Goal: Transaction & Acquisition: Purchase product/service

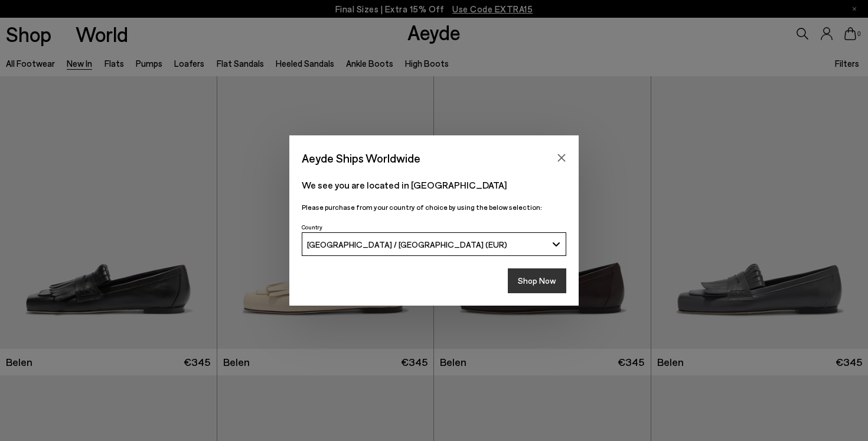
click at [545, 288] on button "Shop Now" at bounding box center [537, 280] width 58 height 25
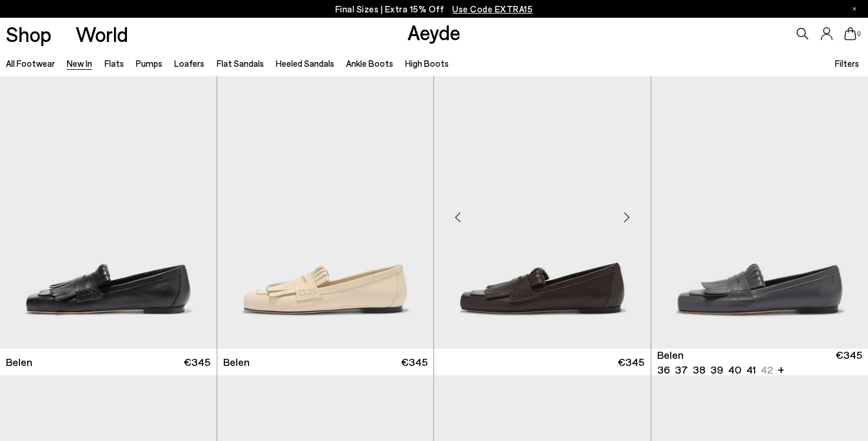
scroll to position [90, 0]
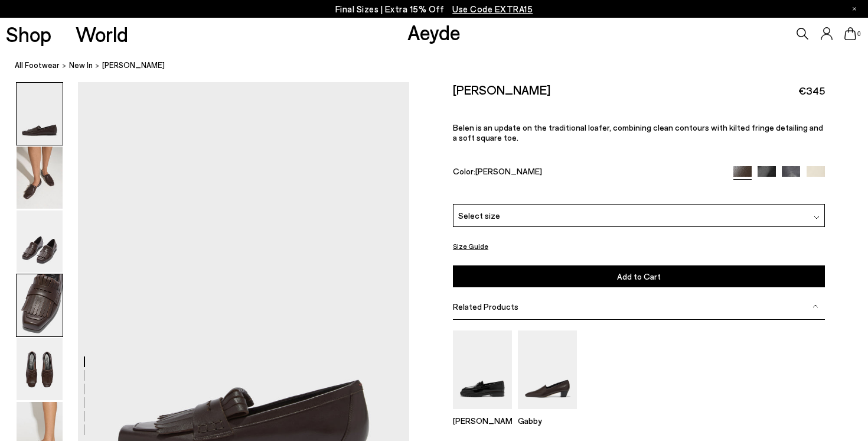
click at [31, 308] on img at bounding box center [40, 305] width 46 height 62
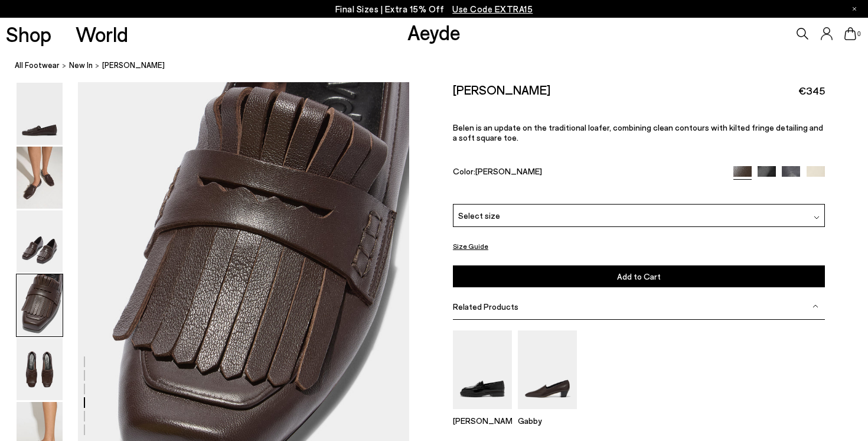
scroll to position [1347, 0]
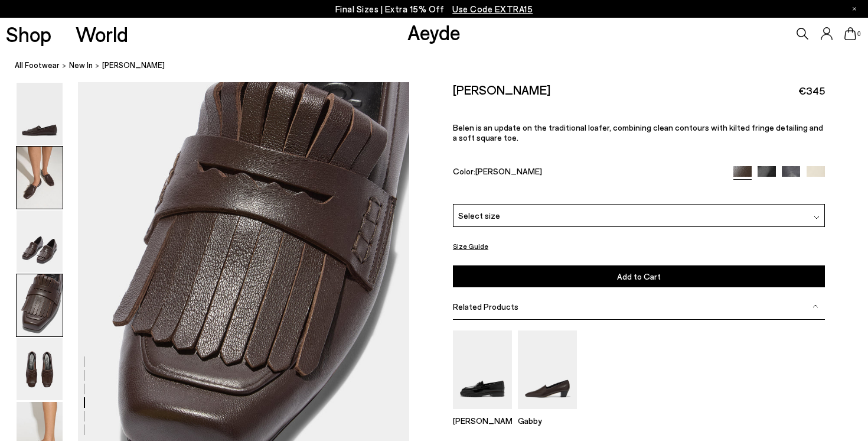
click at [21, 185] on img at bounding box center [40, 177] width 46 height 62
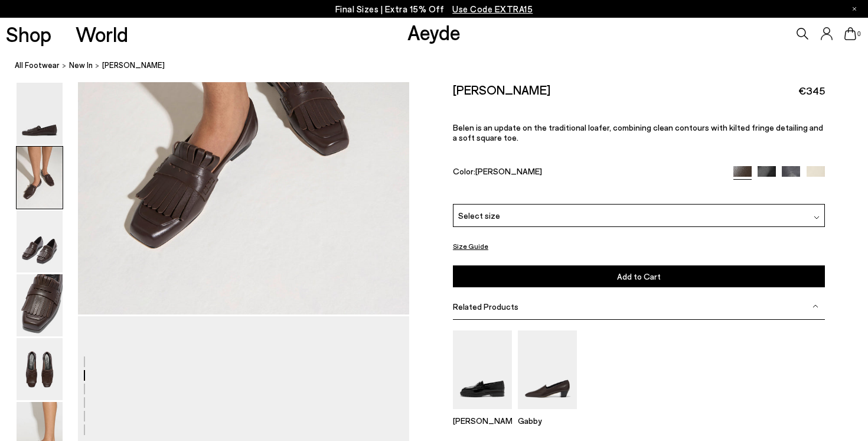
scroll to position [445, 0]
